Goal: Task Accomplishment & Management: Use online tool/utility

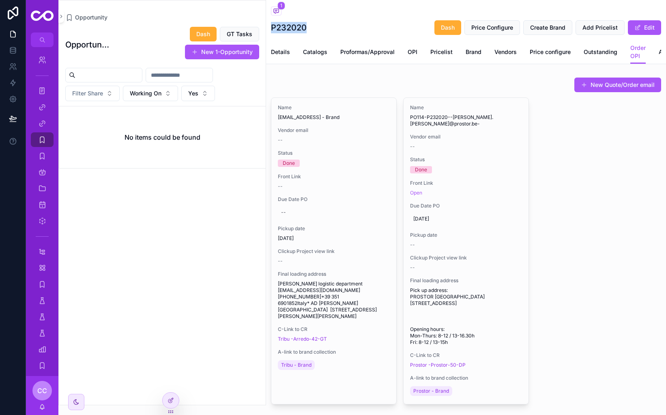
drag, startPoint x: 271, startPoint y: 27, endPoint x: 314, endPoint y: 29, distance: 42.2
click at [307, 29] on h1 "P232020" at bounding box center [289, 27] width 36 height 11
copy h1 "P232020"
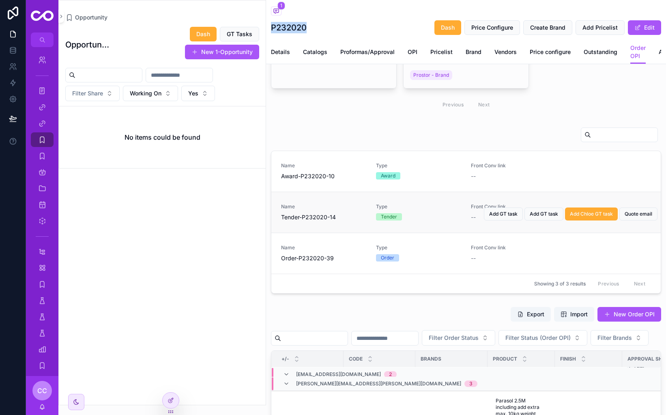
scroll to position [316, 0]
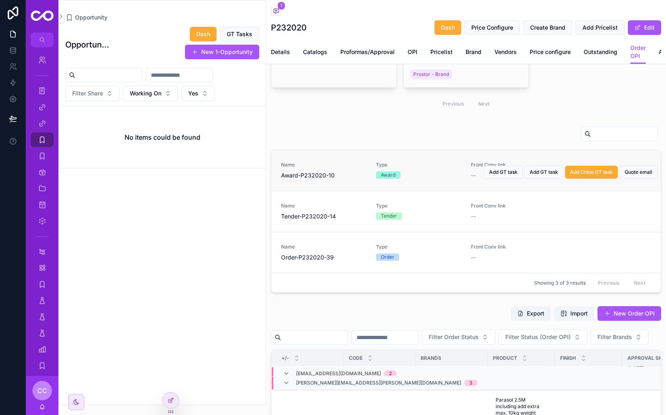
click at [454, 179] on div "Award" at bounding box center [418, 174] width 85 height 7
click at [292, 179] on span "Award-P232020-10" at bounding box center [323, 175] width 85 height 8
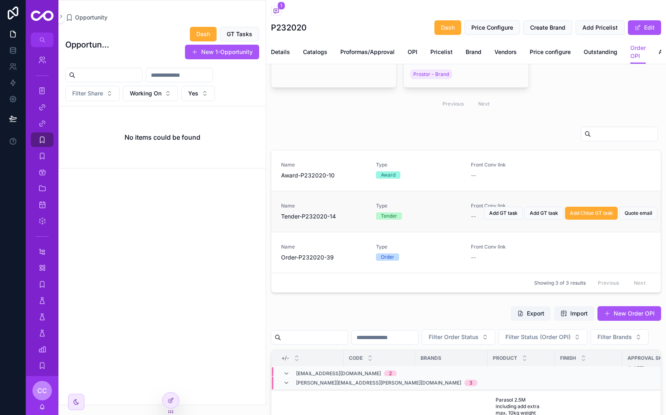
click at [618, 209] on div "Name Tender-P232020-14 Type Tender Front Conv link -- Quote email Add Chloe GT …" at bounding box center [466, 211] width 390 height 41
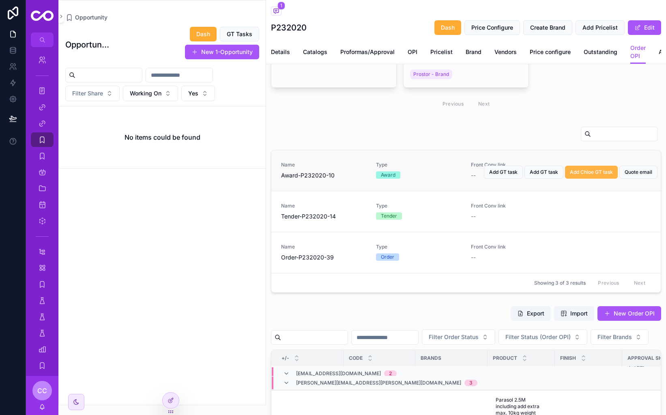
click at [597, 175] on span "Add Chloe GT task" at bounding box center [591, 172] width 43 height 6
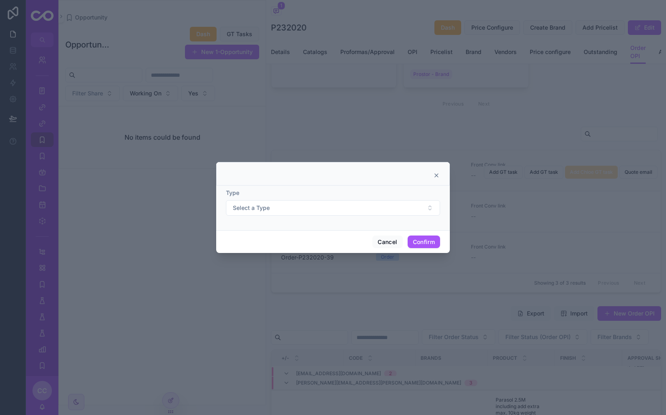
click at [439, 172] on div at bounding box center [333, 174] width 234 height 24
click at [436, 177] on icon at bounding box center [436, 175] width 6 height 6
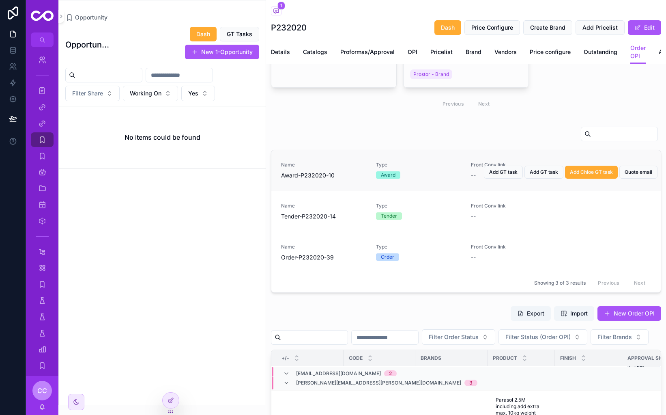
click at [318, 179] on span "Award-P232020-10" at bounding box center [323, 175] width 85 height 8
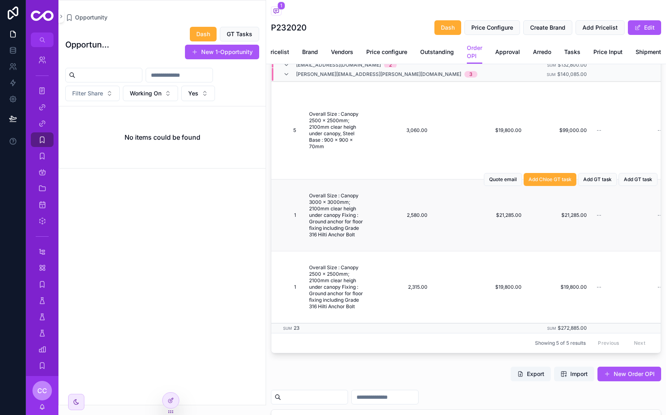
scroll to position [84, 440]
